Goal: Task Accomplishment & Management: Manage account settings

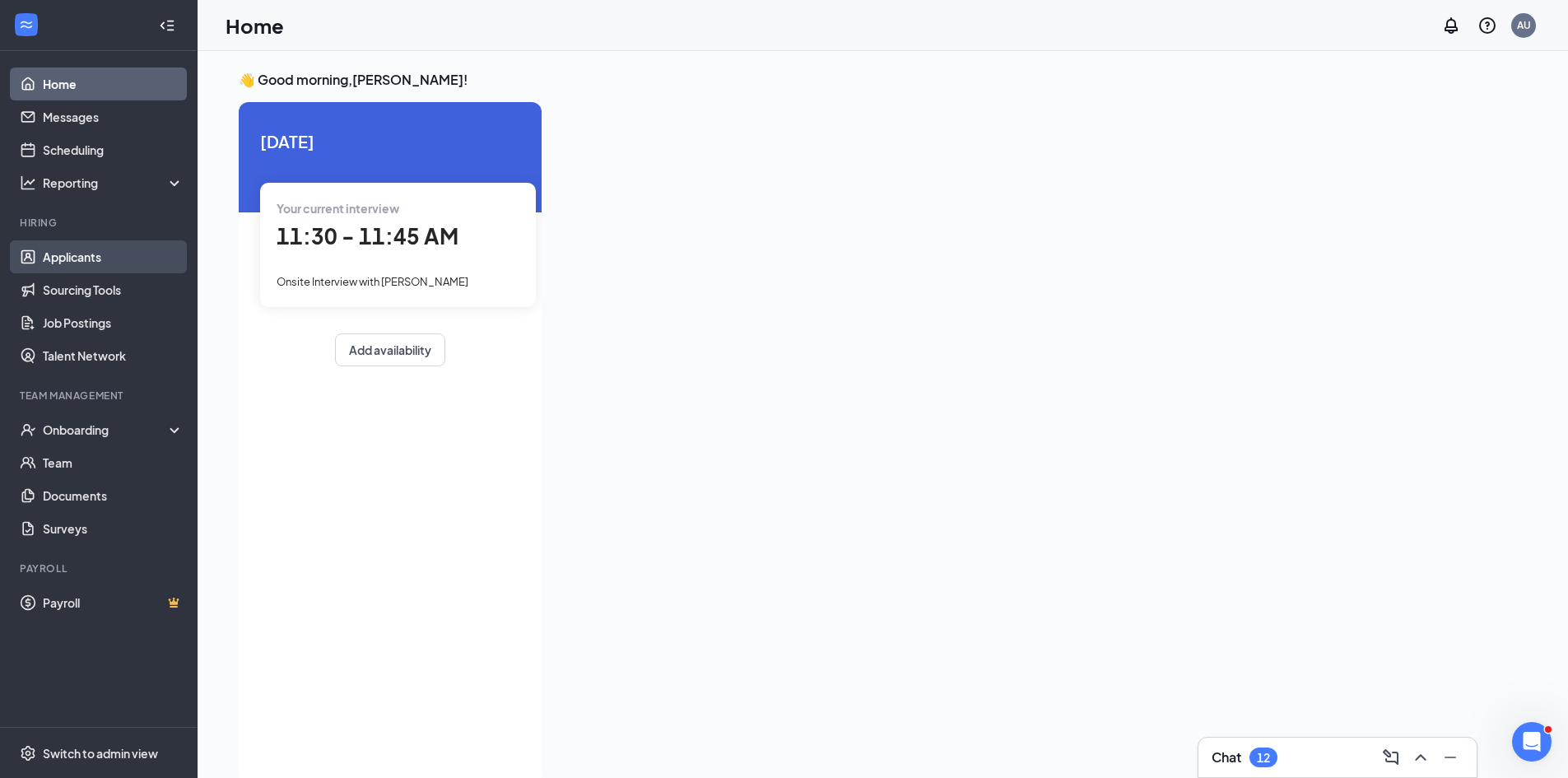
click at [79, 253] on link "Applicants" at bounding box center [113, 256] width 141 height 33
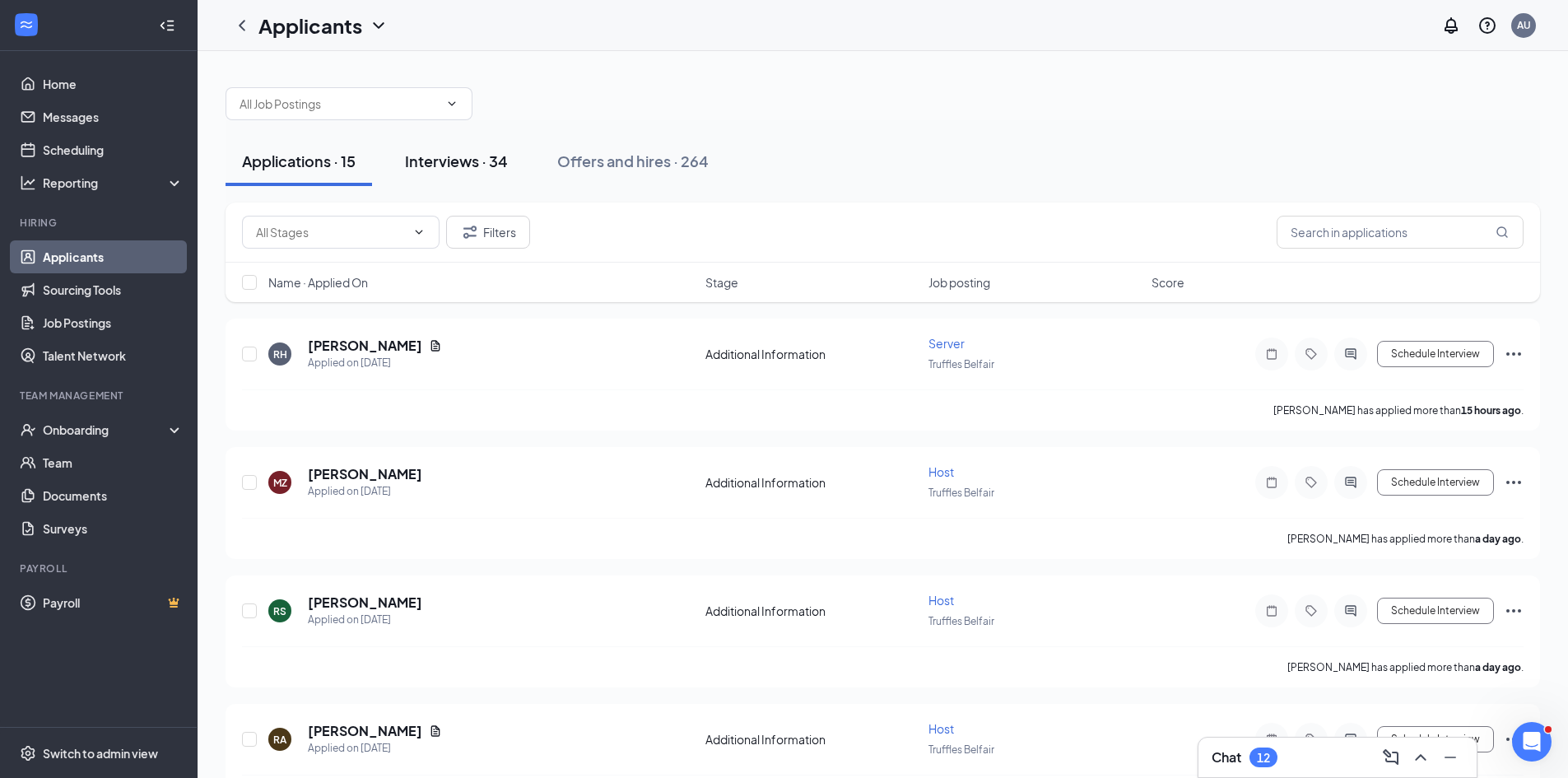
click at [511, 166] on button "Interviews · 34" at bounding box center [457, 161] width 136 height 50
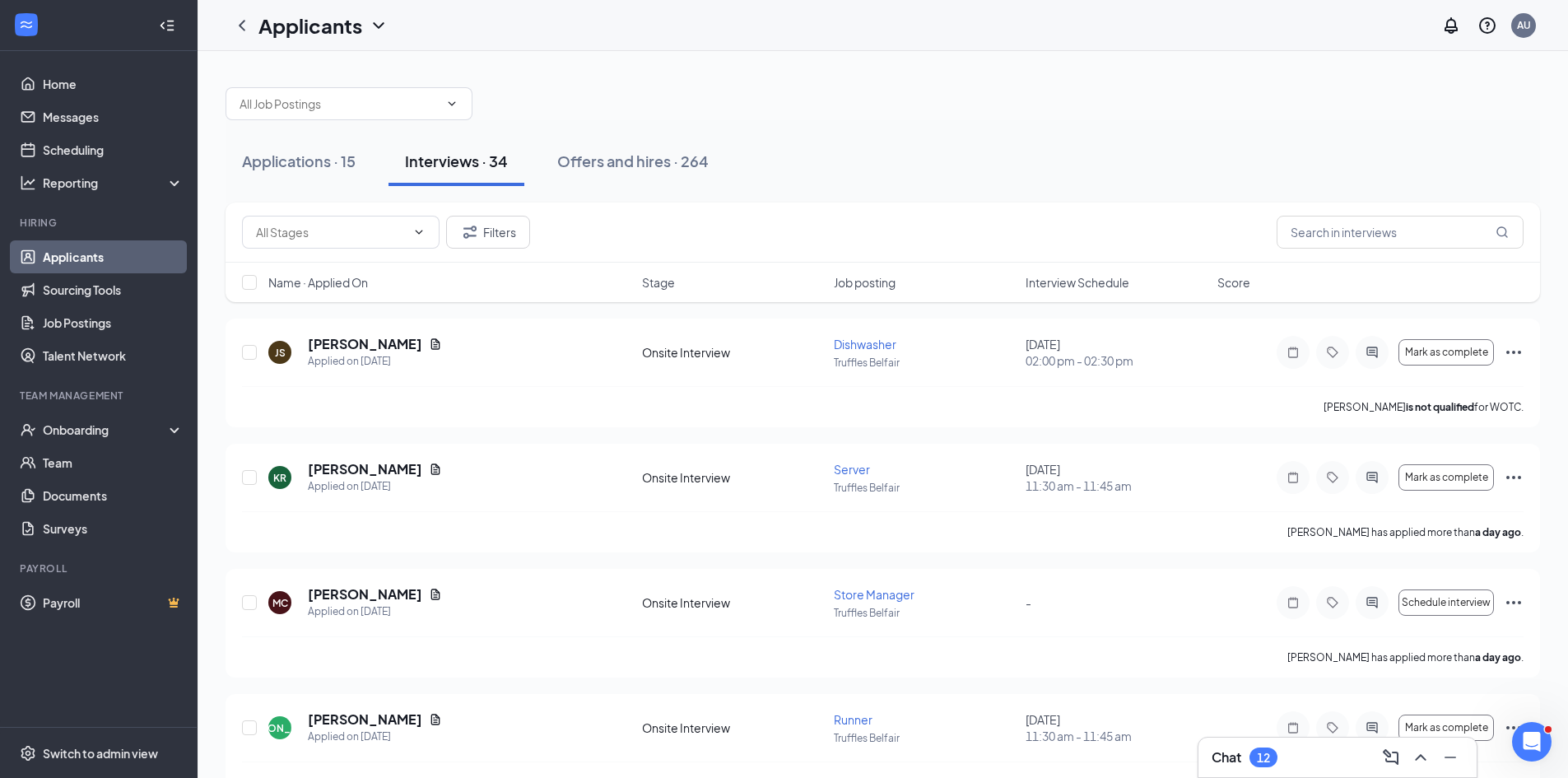
click at [1080, 286] on span "Interview Schedule" at bounding box center [1077, 282] width 104 height 17
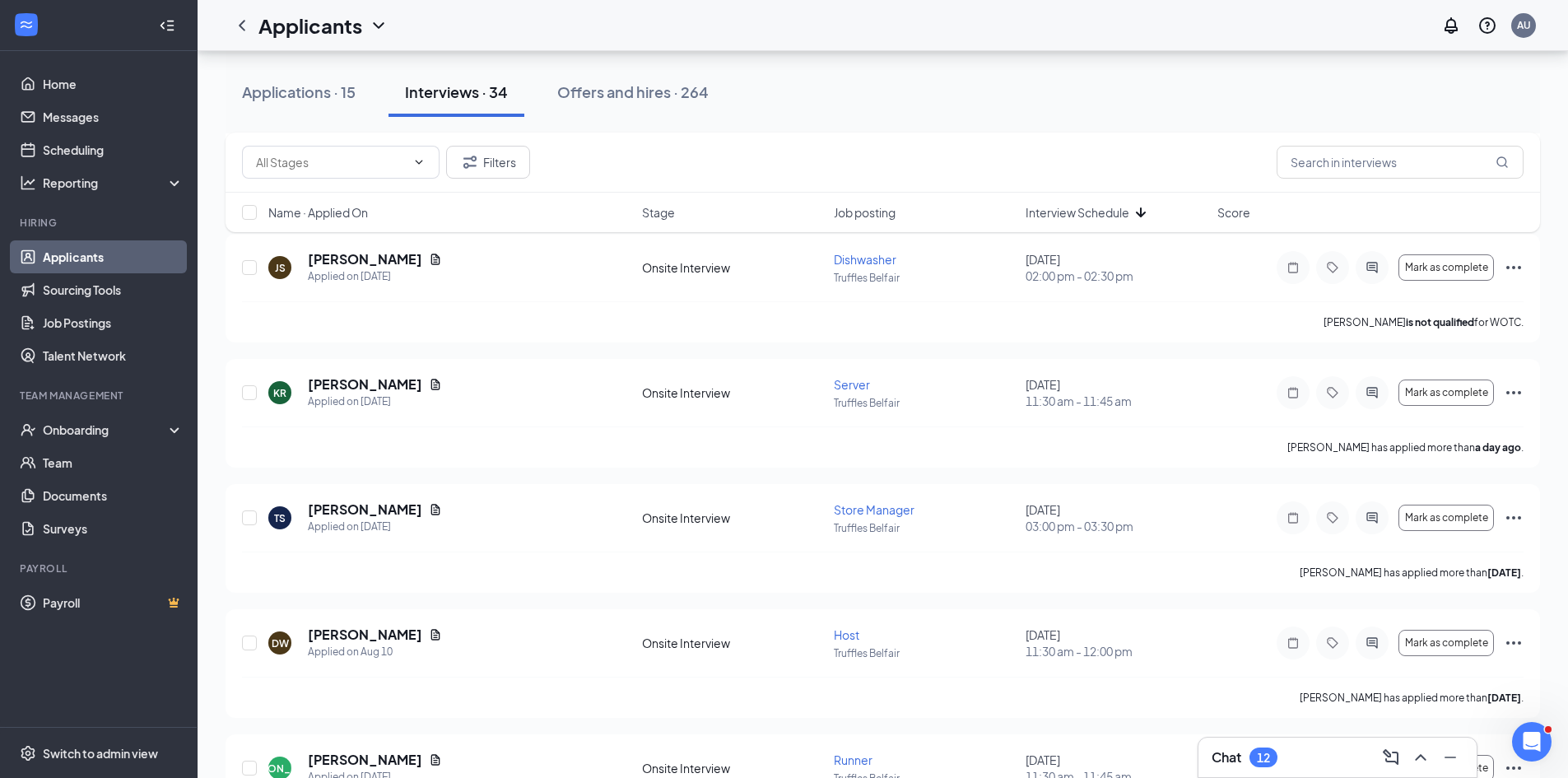
scroll to position [960, 0]
